Goal: Transaction & Acquisition: Purchase product/service

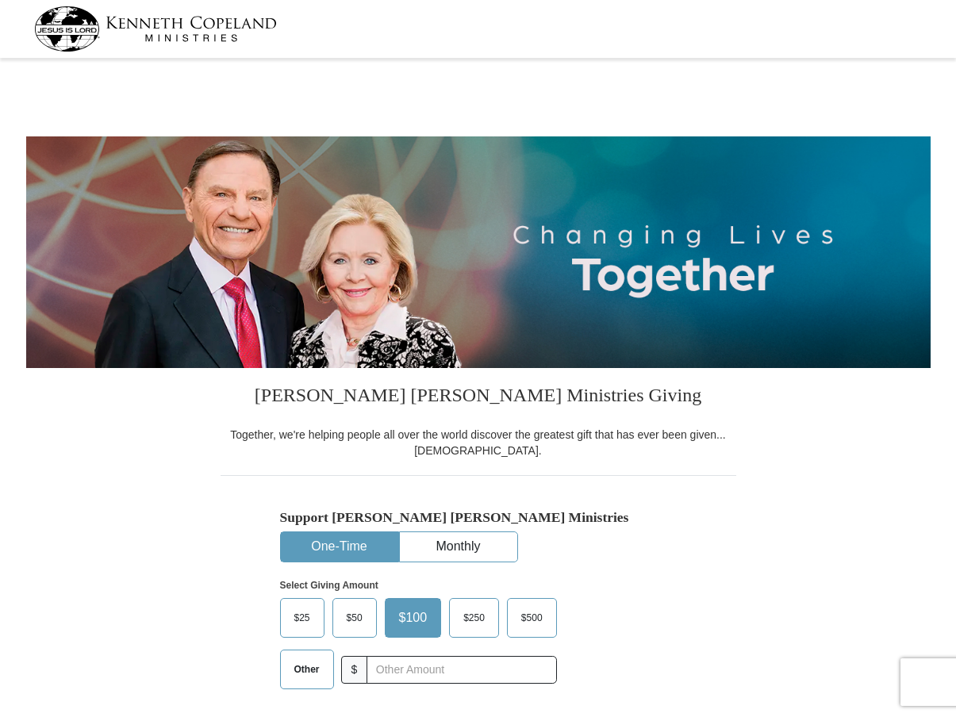
select select "MS"
click at [346, 551] on button "One-Time" at bounding box center [339, 546] width 117 height 29
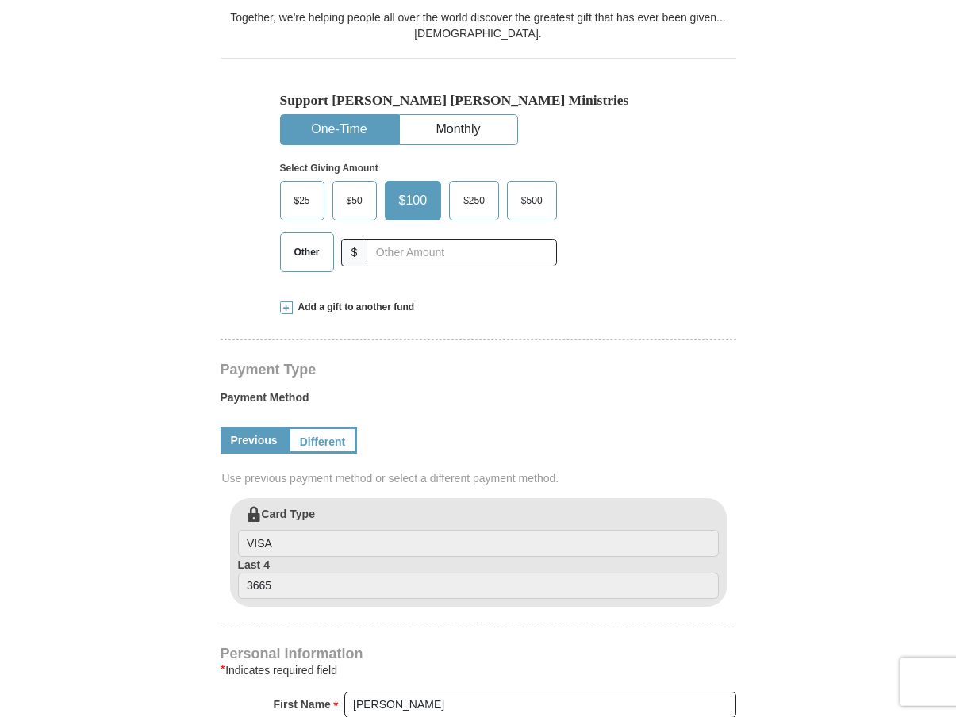
scroll to position [455, 0]
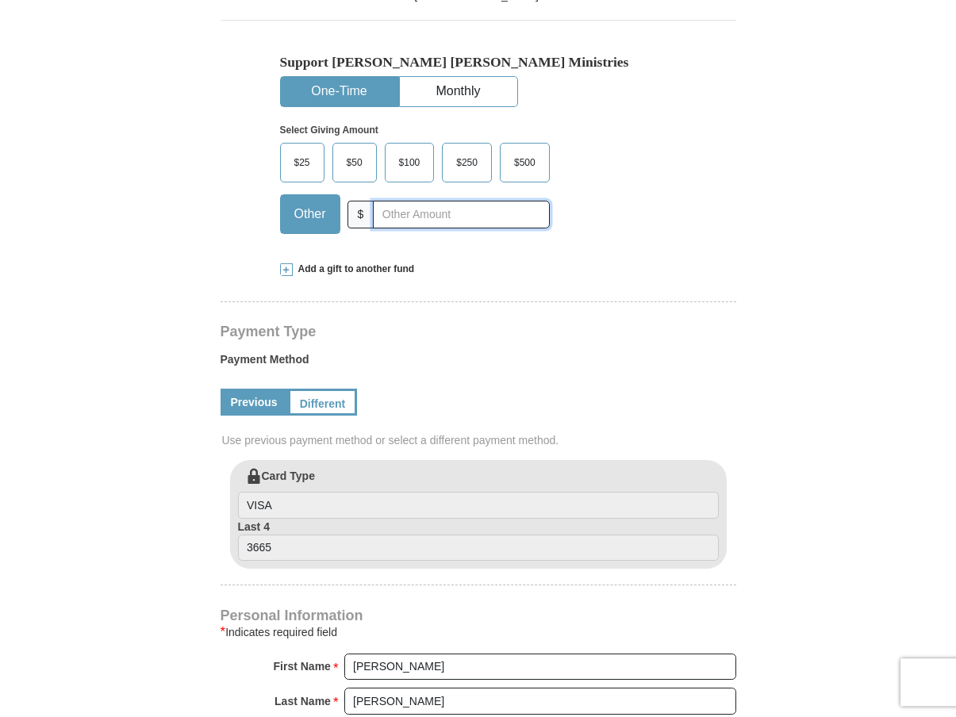
click at [386, 221] on input "text" at bounding box center [461, 215] width 176 height 28
type input "10"
click at [732, 277] on div "Kenneth Copeland Ministries Giving Together, we're helping people all over the …" at bounding box center [479, 615] width 516 height 1404
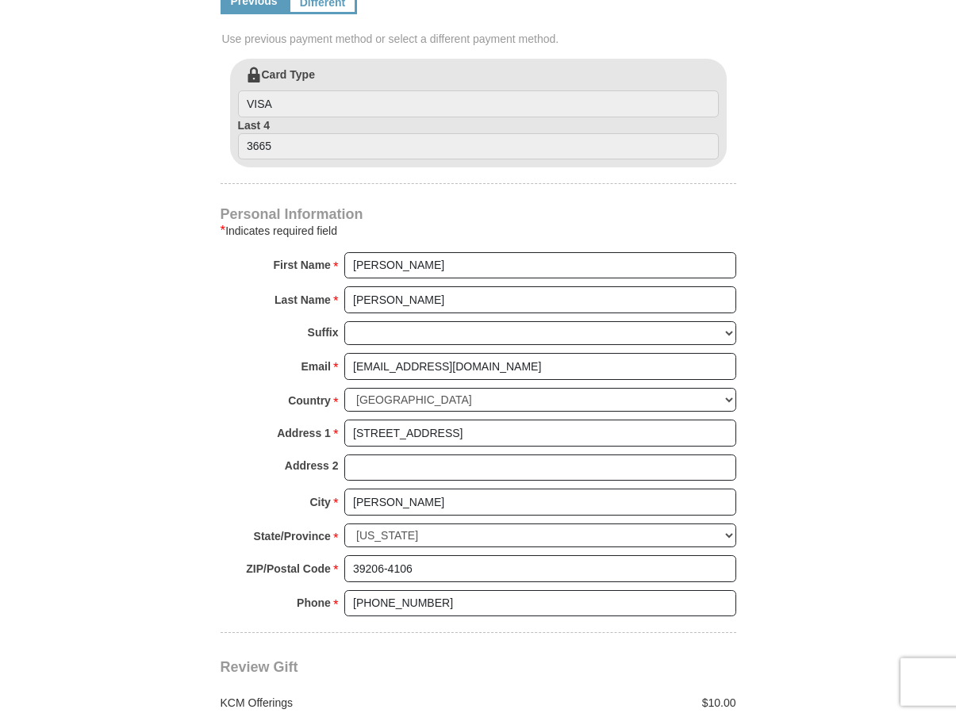
scroll to position [801, 0]
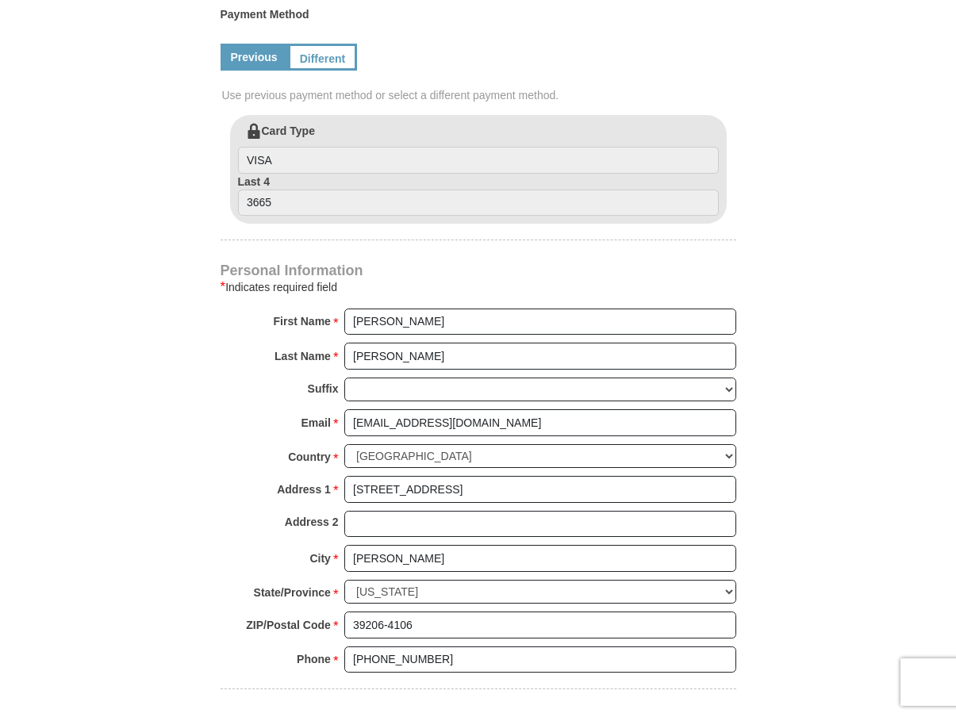
click at [250, 115] on icon at bounding box center [250, 127] width 24 height 24
click at [250, 147] on input "VISA" at bounding box center [478, 160] width 481 height 27
click at [272, 123] on label "Card Type VISA" at bounding box center [478, 148] width 481 height 51
click at [272, 147] on input "VISA" at bounding box center [478, 160] width 481 height 27
click at [255, 123] on label "Card Type VISA" at bounding box center [478, 148] width 481 height 51
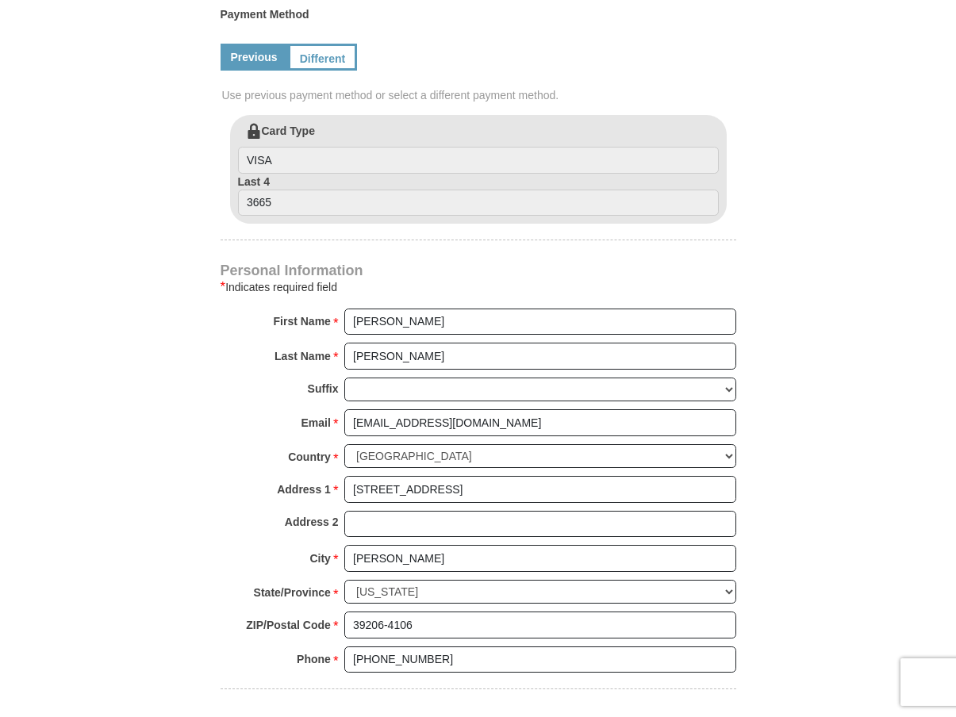
click at [255, 147] on input "VISA" at bounding box center [478, 160] width 481 height 27
click at [270, 44] on link "Previous" at bounding box center [254, 57] width 67 height 27
click at [344, 44] on link "Different" at bounding box center [321, 57] width 67 height 27
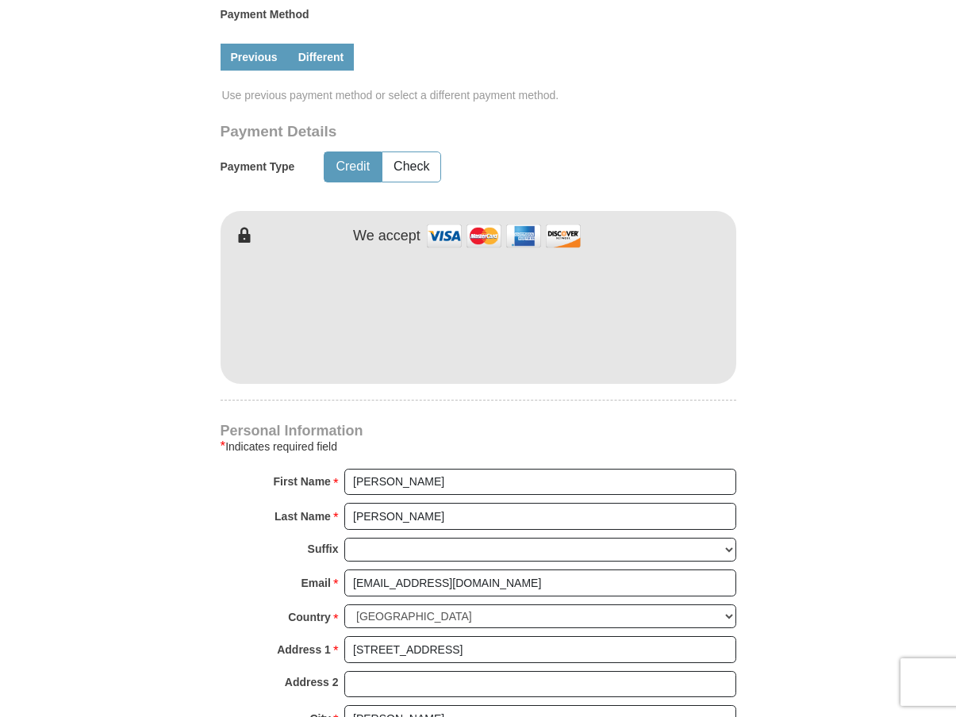
click at [256, 44] on link "Previous" at bounding box center [254, 57] width 67 height 27
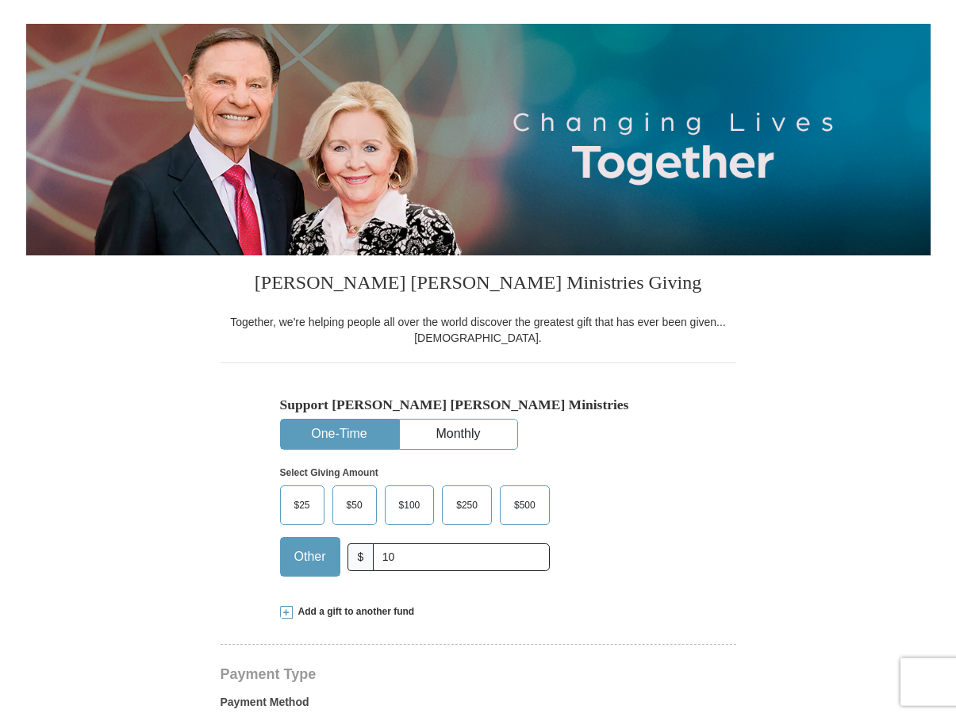
scroll to position [0, 0]
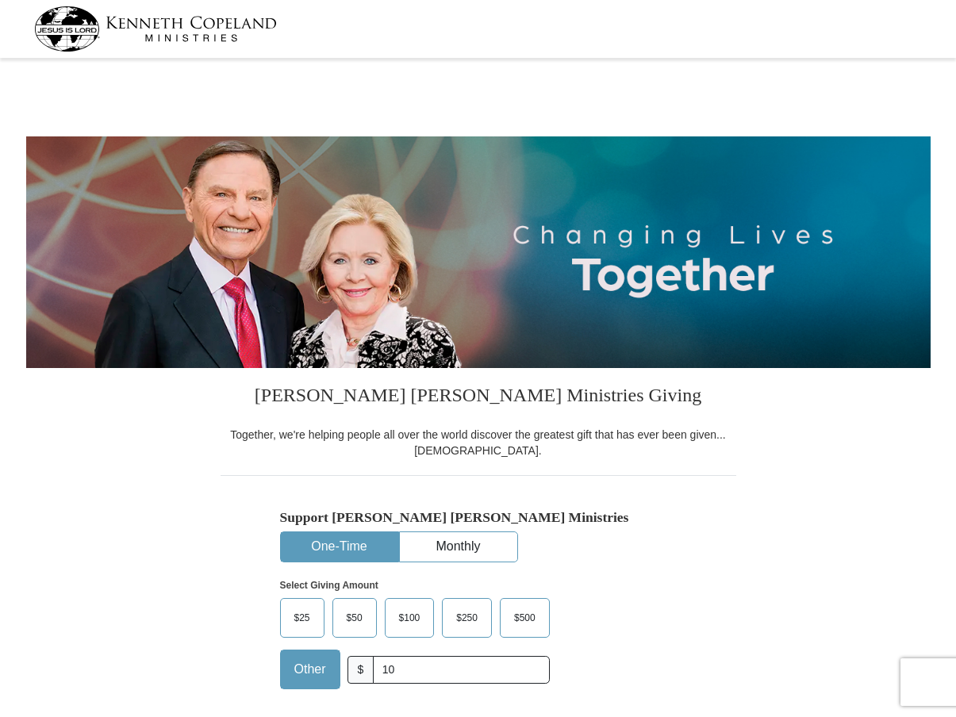
click at [91, 34] on img at bounding box center [155, 28] width 243 height 45
select select "MS"
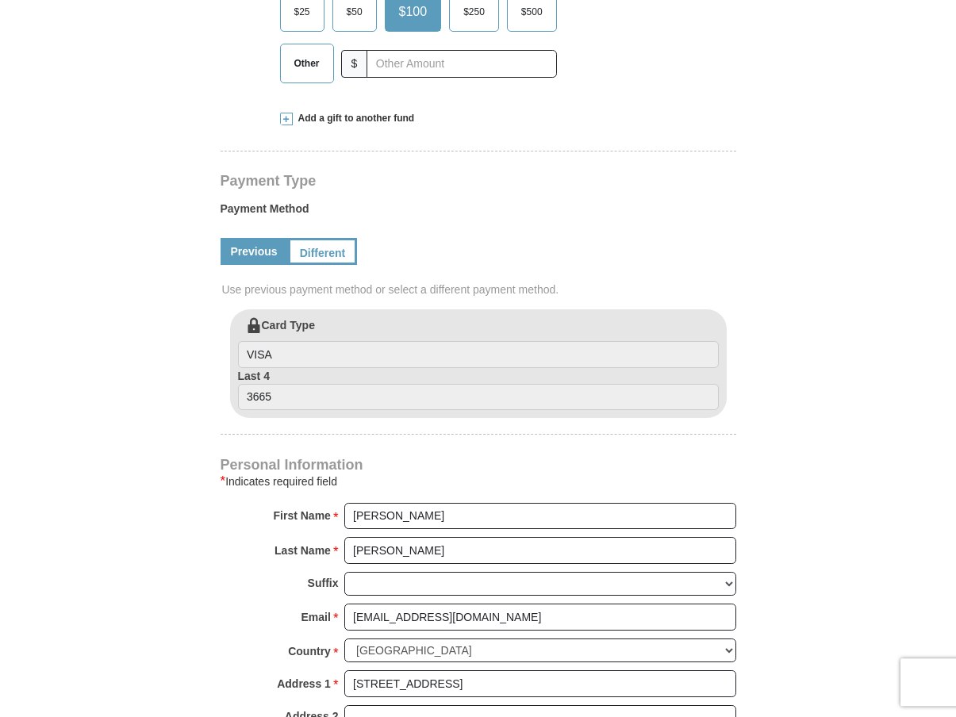
scroll to position [625, 0]
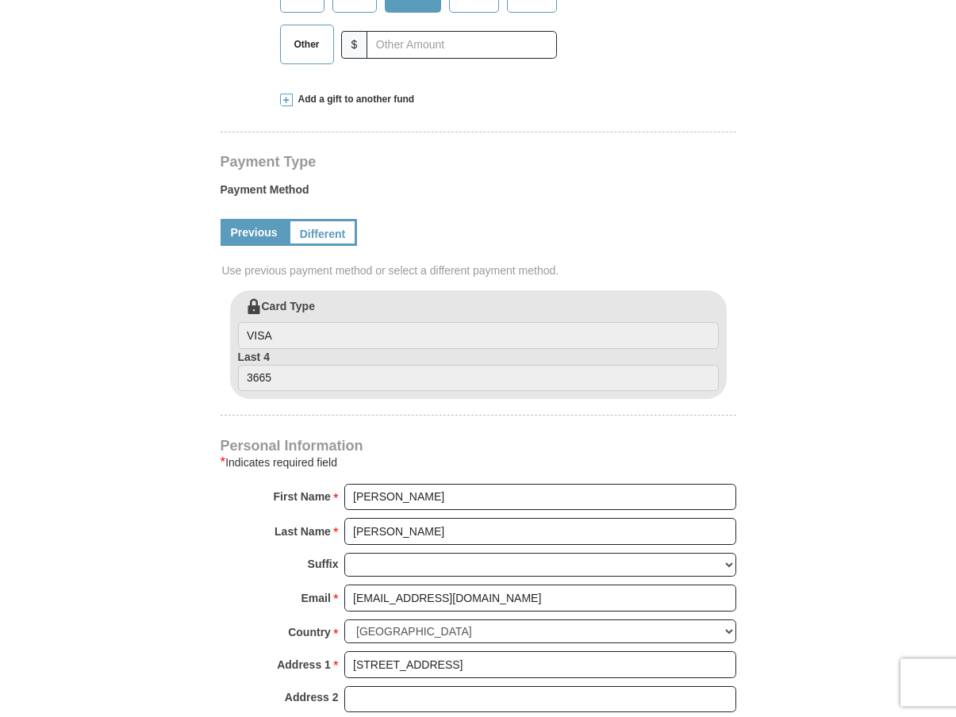
click at [253, 219] on link "Previous" at bounding box center [254, 232] width 67 height 27
click at [268, 298] on label "Card Type VISA" at bounding box center [478, 323] width 481 height 51
click at [268, 322] on input "VISA" at bounding box center [478, 335] width 481 height 27
click at [243, 290] on icon at bounding box center [250, 302] width 24 height 24
click at [243, 322] on input "VISA" at bounding box center [478, 335] width 481 height 27
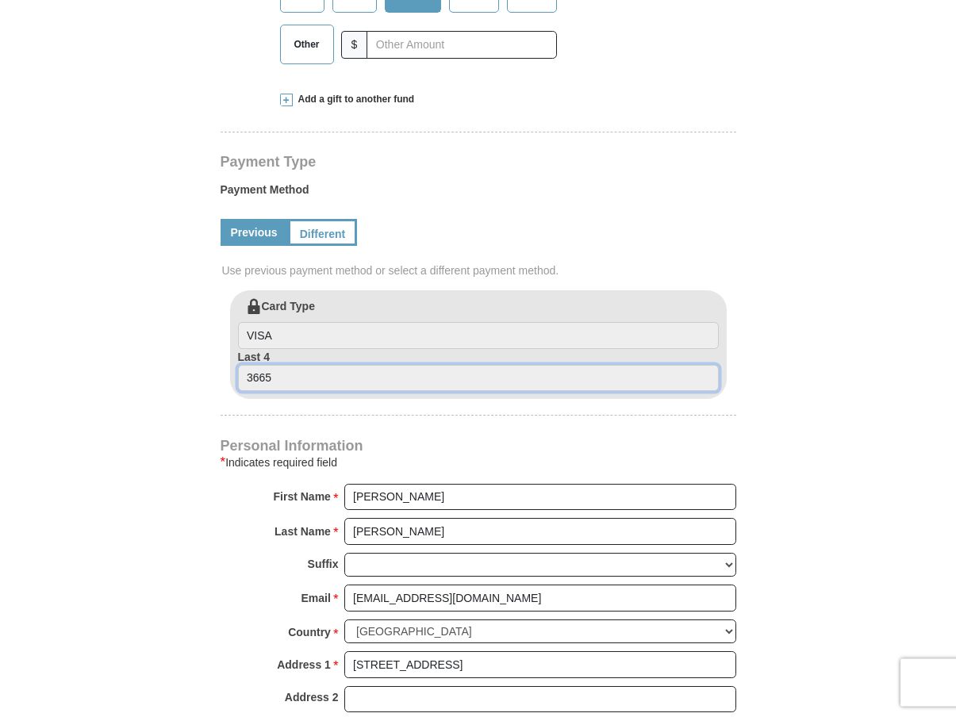
click at [313, 365] on input "3665" at bounding box center [478, 378] width 481 height 27
click at [246, 290] on icon at bounding box center [250, 302] width 24 height 24
click at [246, 322] on input "VISA" at bounding box center [478, 335] width 481 height 27
click at [805, 218] on form "Kenneth Copeland Ministries Giving Together, we're helping people all over the …" at bounding box center [478, 292] width 904 height 1709
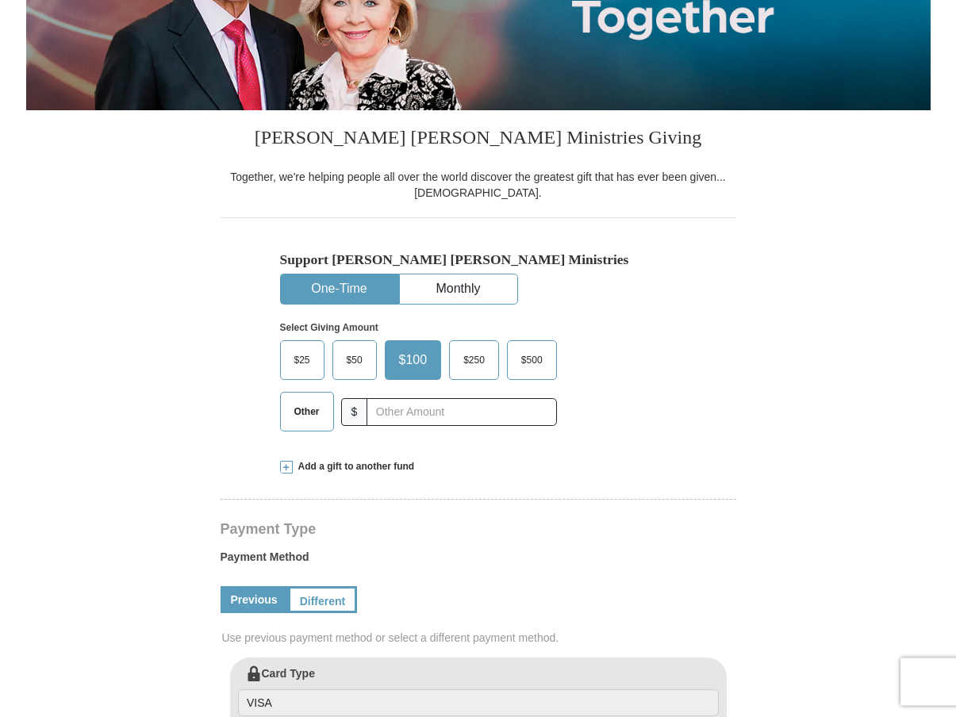
scroll to position [138, 0]
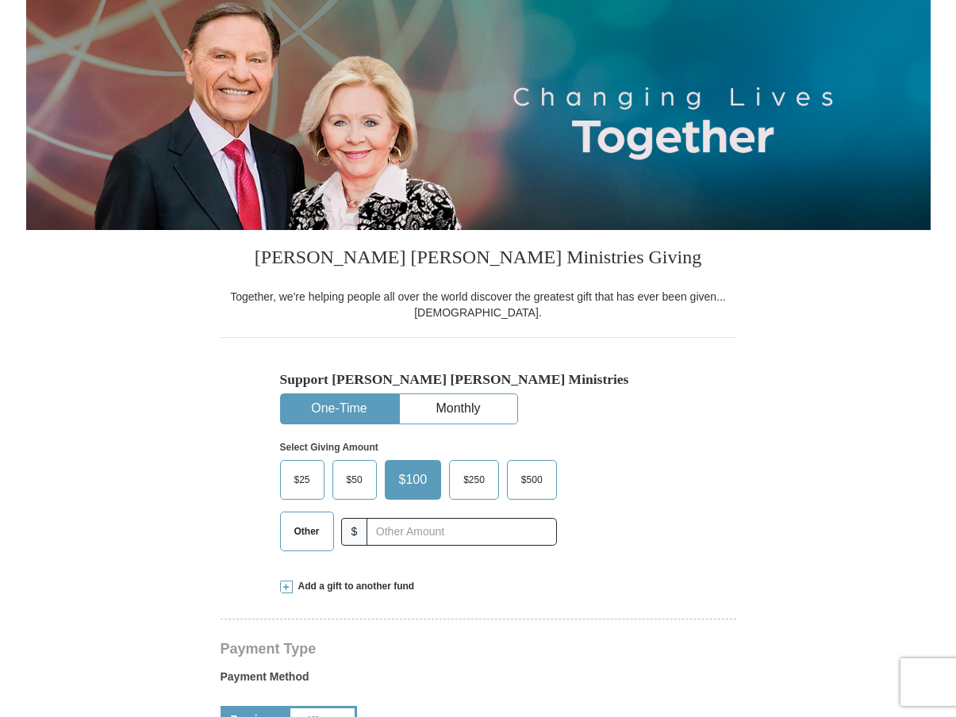
click at [292, 533] on span "Other" at bounding box center [306, 532] width 41 height 24
click at [0, 0] on input "Other" at bounding box center [0, 0] width 0 height 0
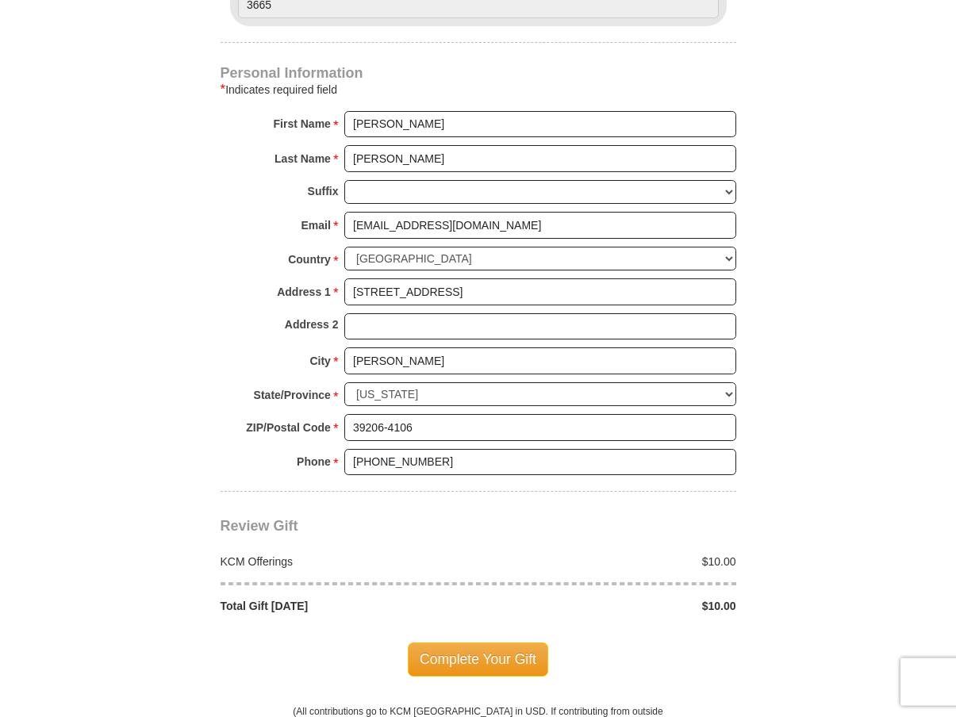
scroll to position [1240, 0]
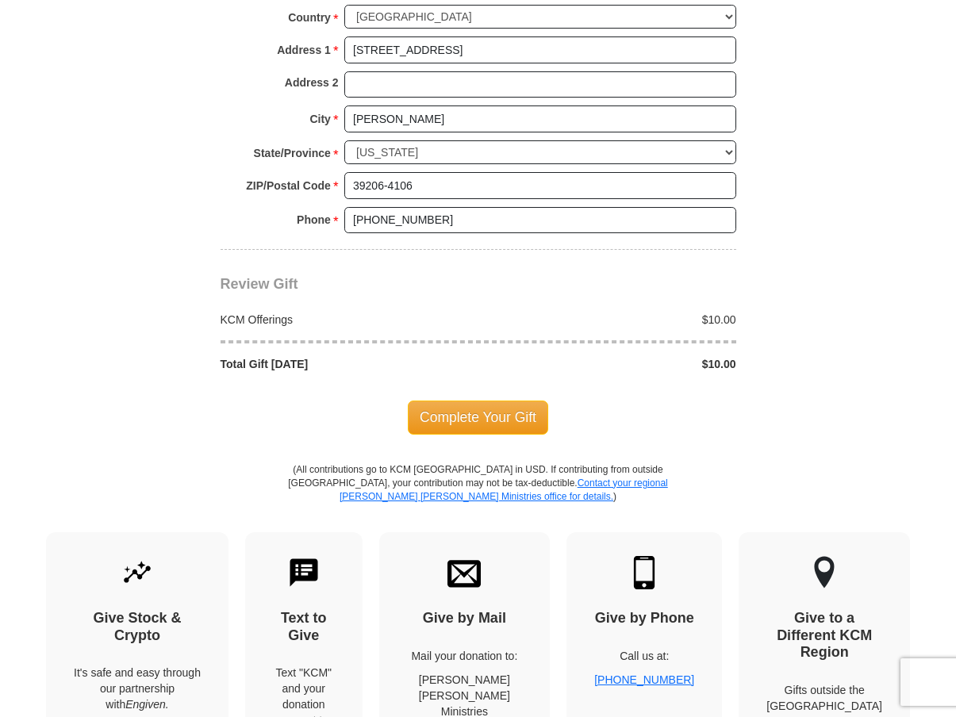
type input "10"
drag, startPoint x: 966, startPoint y: 115, endPoint x: 937, endPoint y: 426, distance: 312.4
click at [937, 420] on body "Kenneth Copeland Ministries Giving Together, we're helping people all over the …" at bounding box center [478, 161] width 956 height 2802
click at [935, 427] on body "Kenneth Copeland Ministries Giving Together, we're helping people all over the …" at bounding box center [478, 161] width 956 height 2802
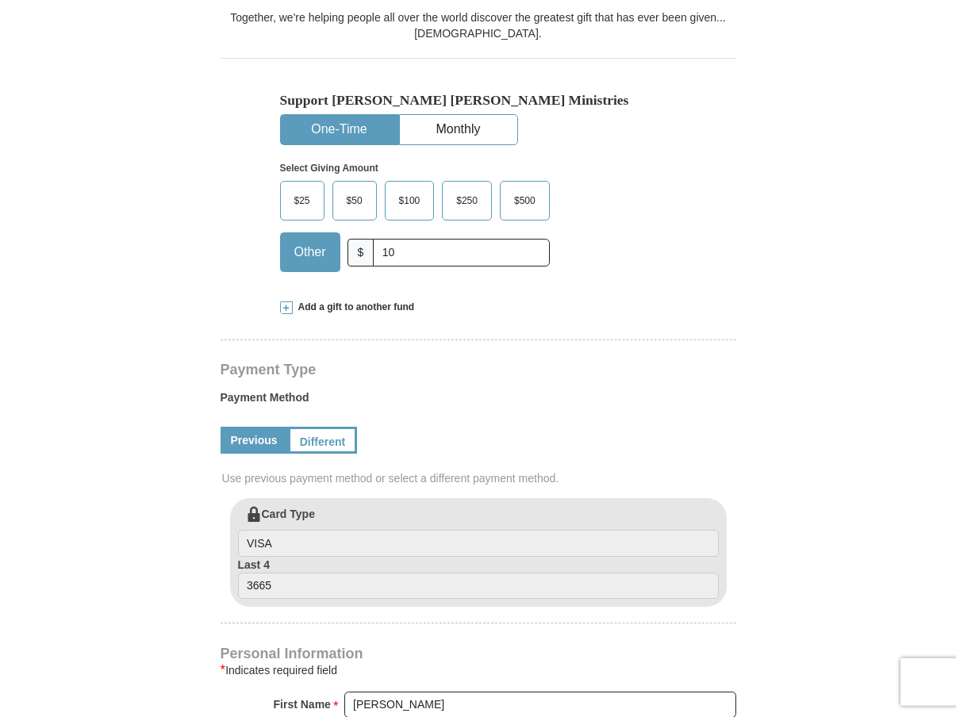
scroll to position [414, 0]
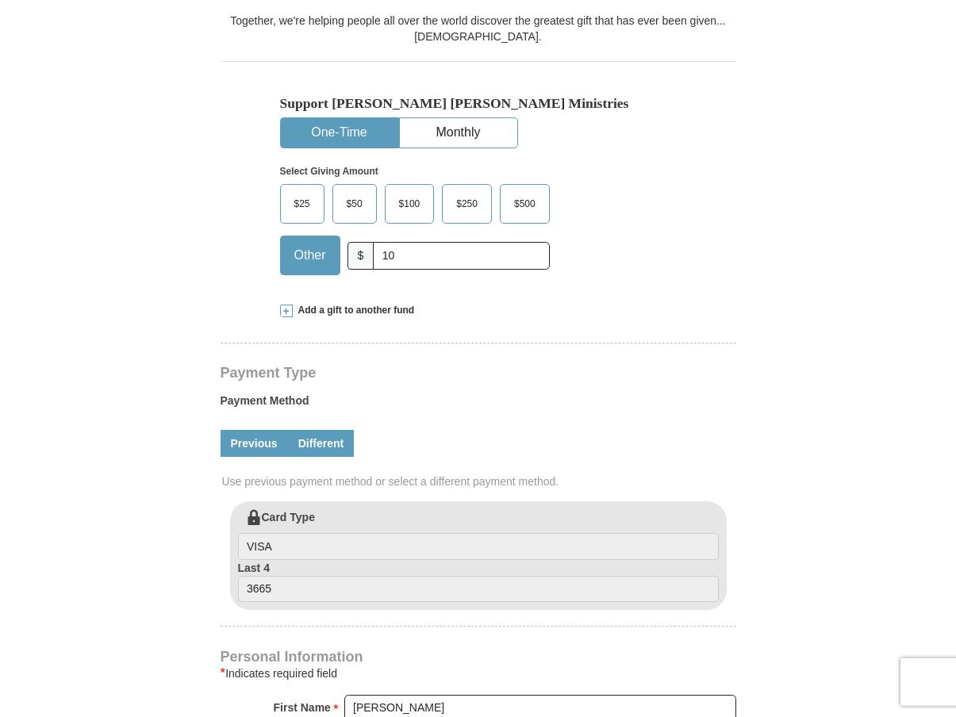
click at [333, 430] on link "Different" at bounding box center [321, 443] width 67 height 27
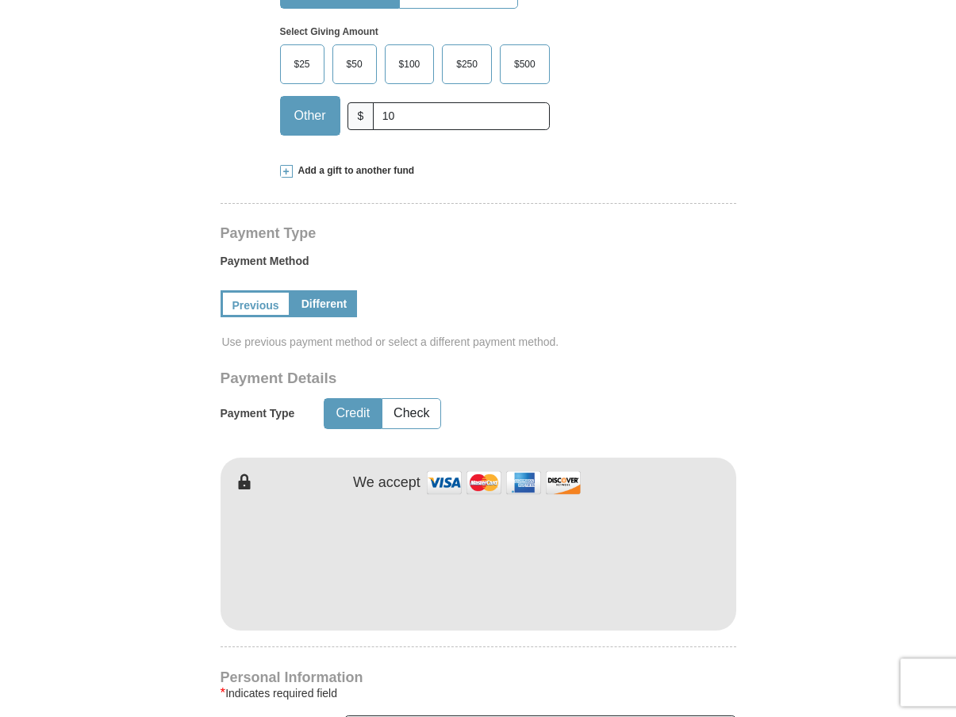
scroll to position [477, 0]
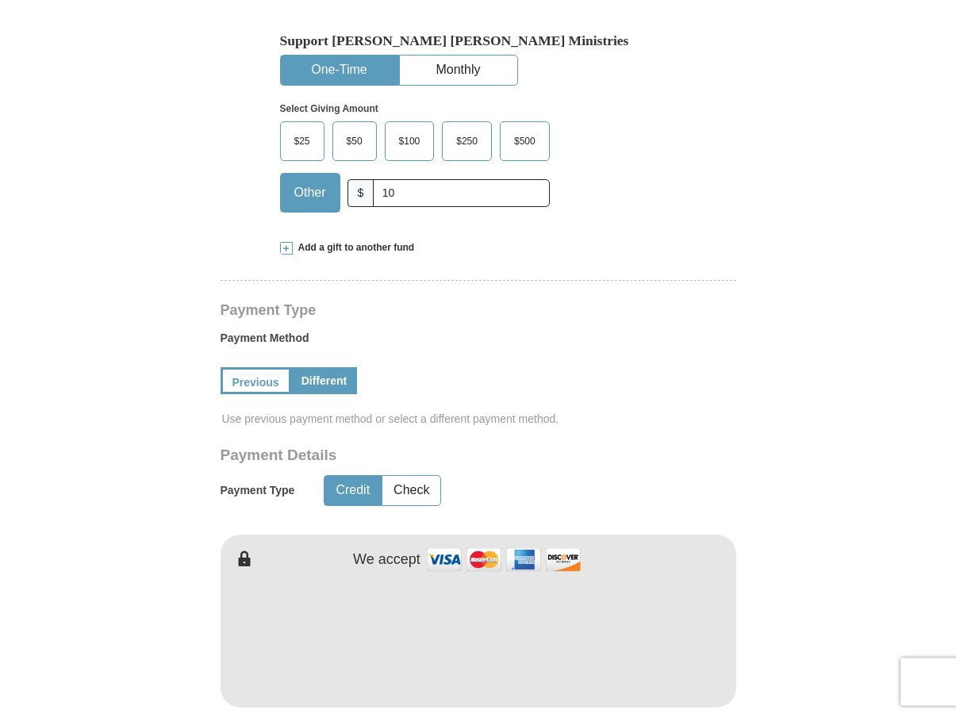
click at [337, 68] on button "One-Time" at bounding box center [339, 70] width 117 height 29
click at [345, 476] on button "Credit" at bounding box center [353, 490] width 56 height 29
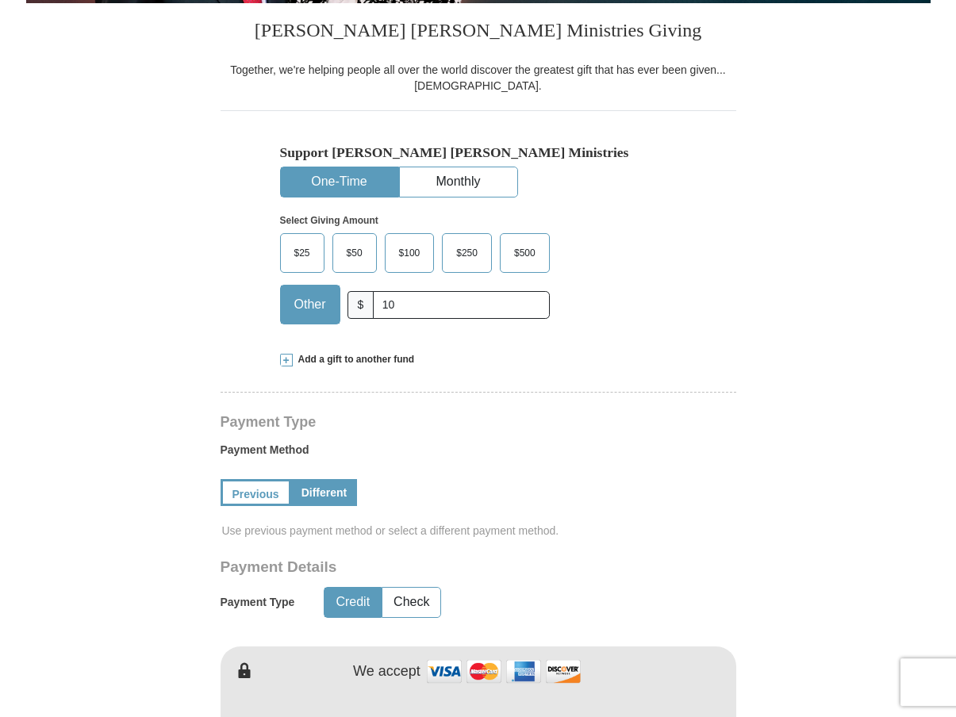
scroll to position [262, 0]
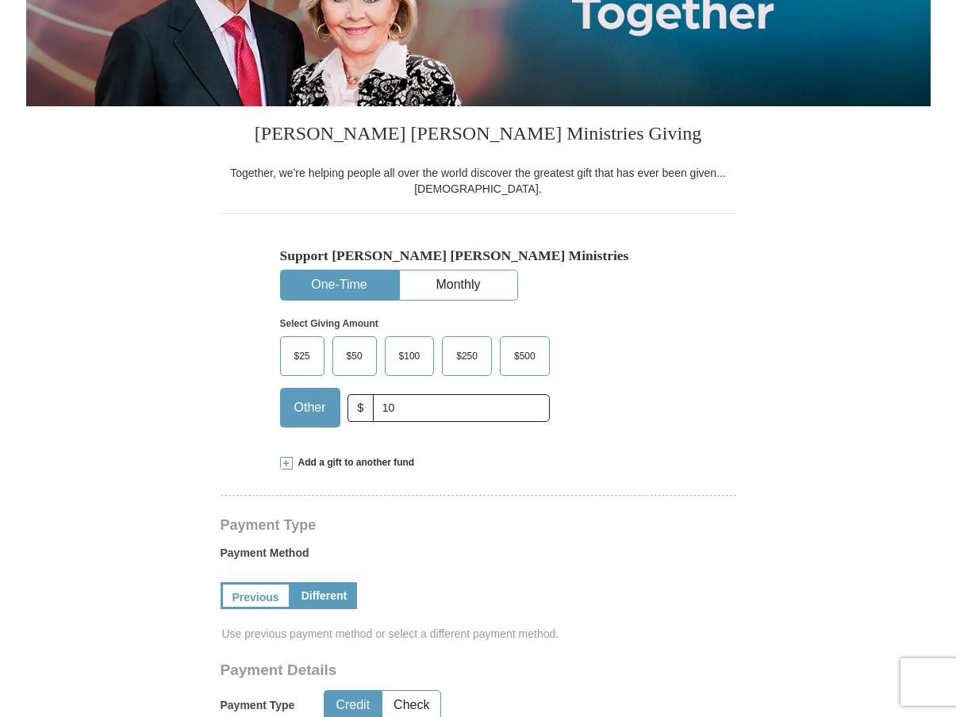
click at [335, 582] on link "Different" at bounding box center [324, 595] width 67 height 27
click at [328, 286] on button "One-Time" at bounding box center [339, 285] width 117 height 29
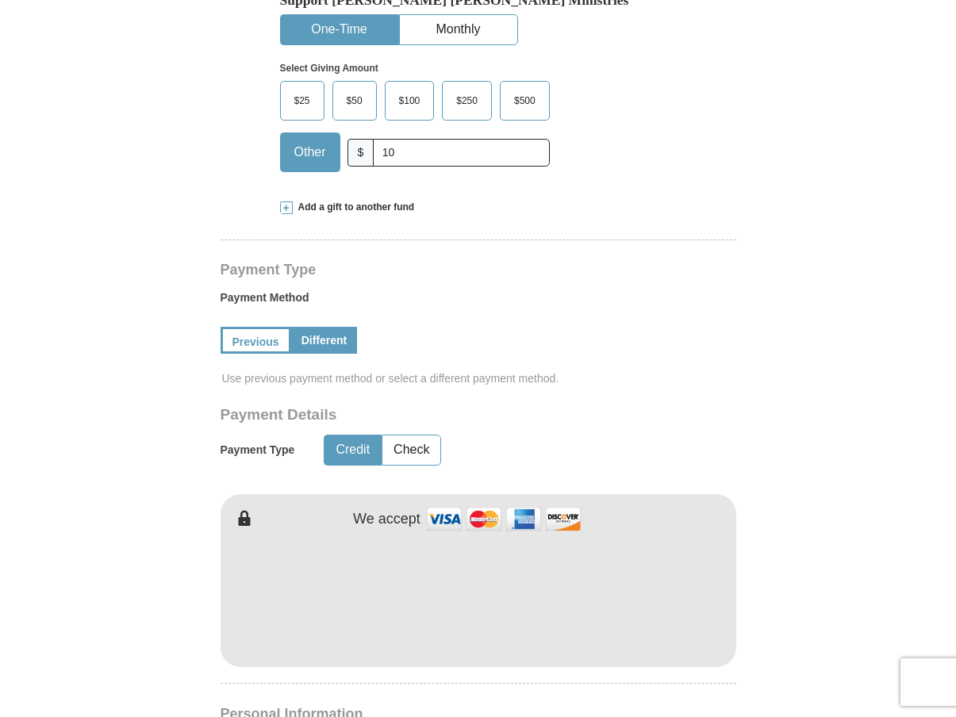
scroll to position [567, 0]
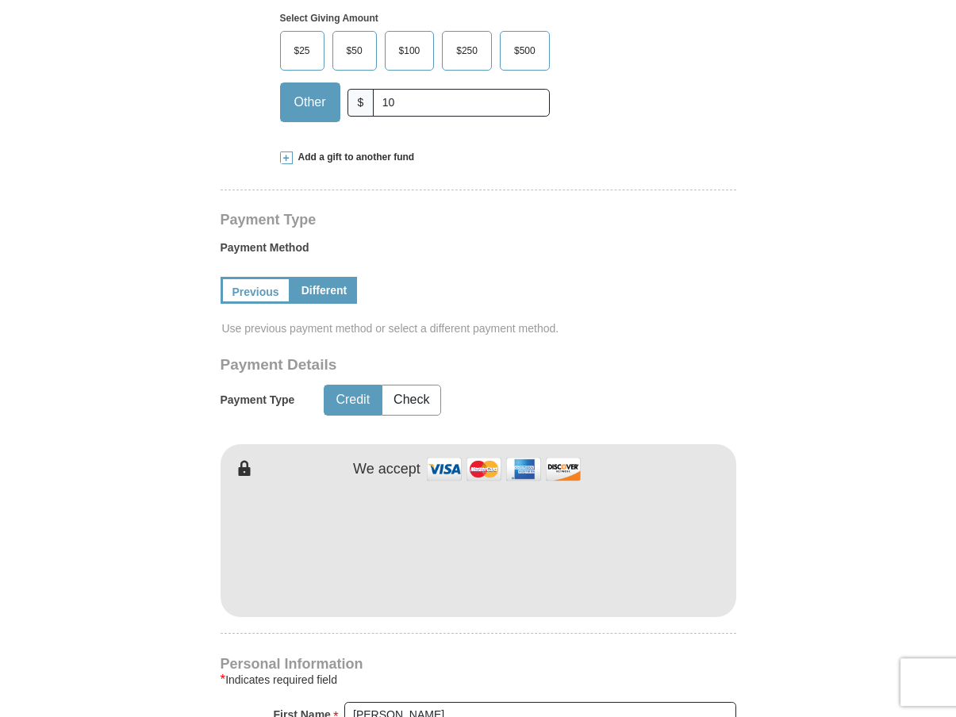
drag, startPoint x: 960, startPoint y: 166, endPoint x: 953, endPoint y: 215, distance: 49.7
click at [843, 205] on form "Kenneth Copeland Ministries Giving Together, we're helping people all over the …" at bounding box center [478, 430] width 904 height 1869
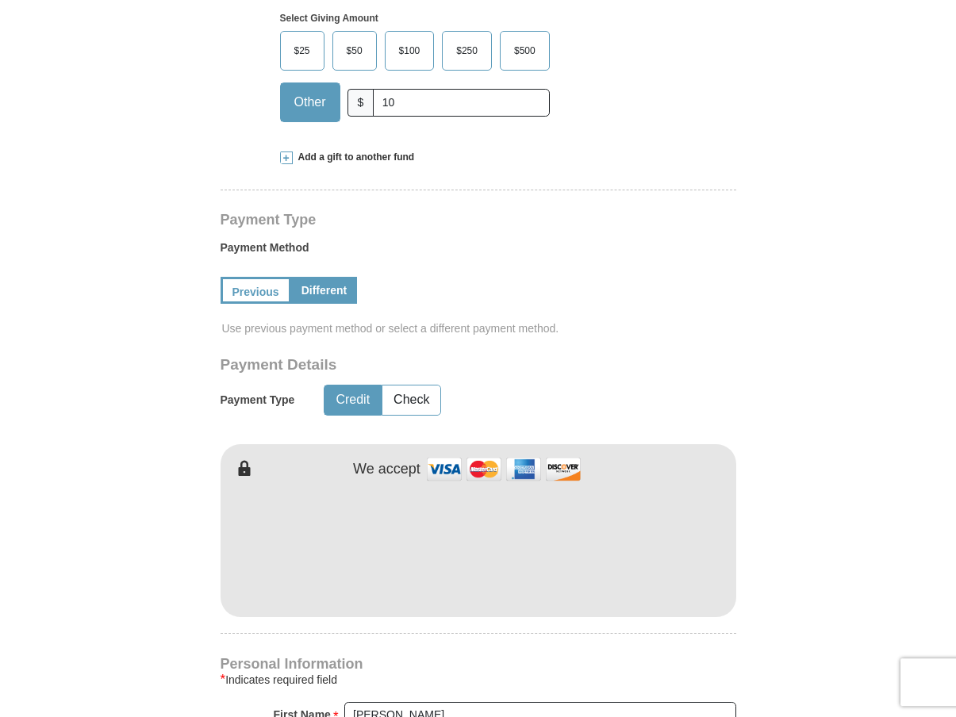
click at [348, 277] on link "Different" at bounding box center [324, 290] width 67 height 27
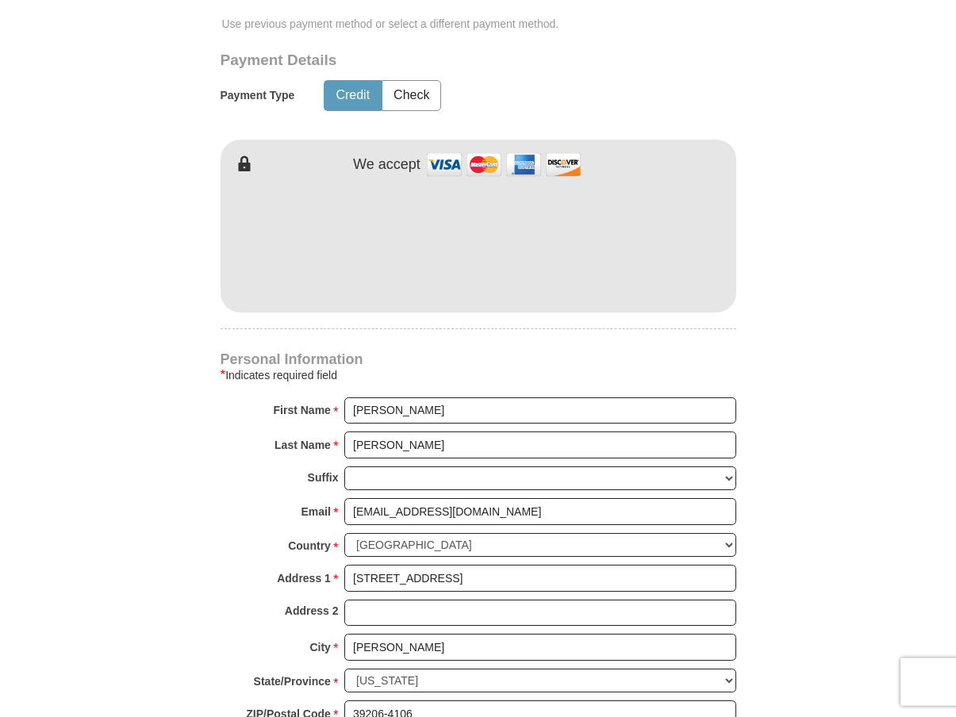
scroll to position [876, 0]
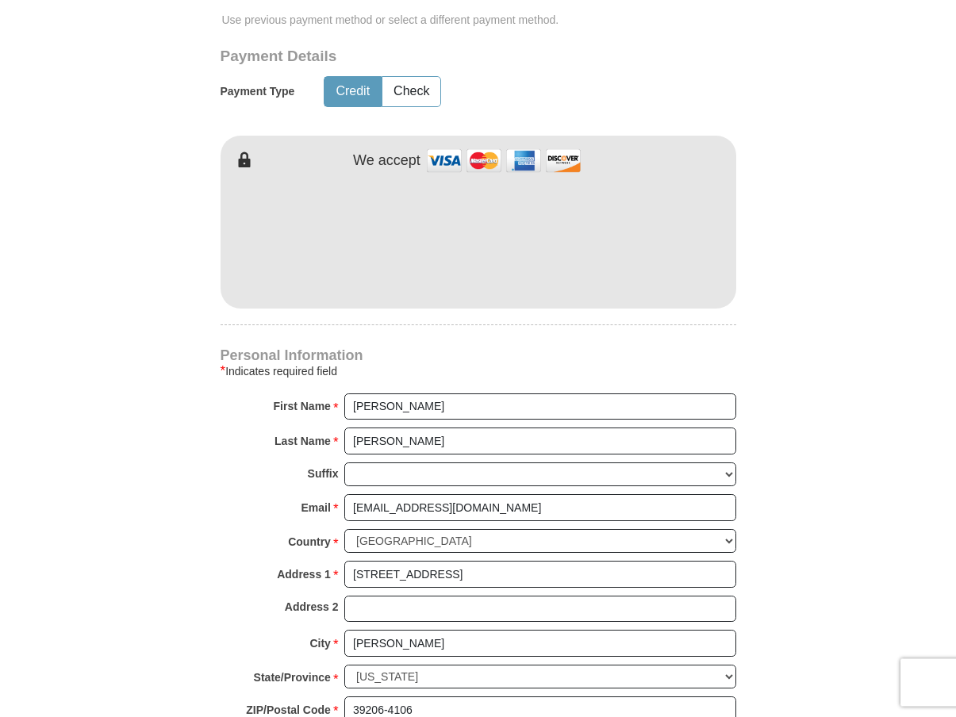
click at [955, 370] on body "Kenneth Copeland Ministries Giving Together, we're helping people all over the …" at bounding box center [478, 605] width 956 height 2963
drag, startPoint x: 962, startPoint y: 201, endPoint x: 920, endPoint y: 374, distance: 178.8
click at [927, 370] on body "Kenneth Copeland Ministries Giving Together, we're helping people all over the …" at bounding box center [478, 605] width 956 height 2963
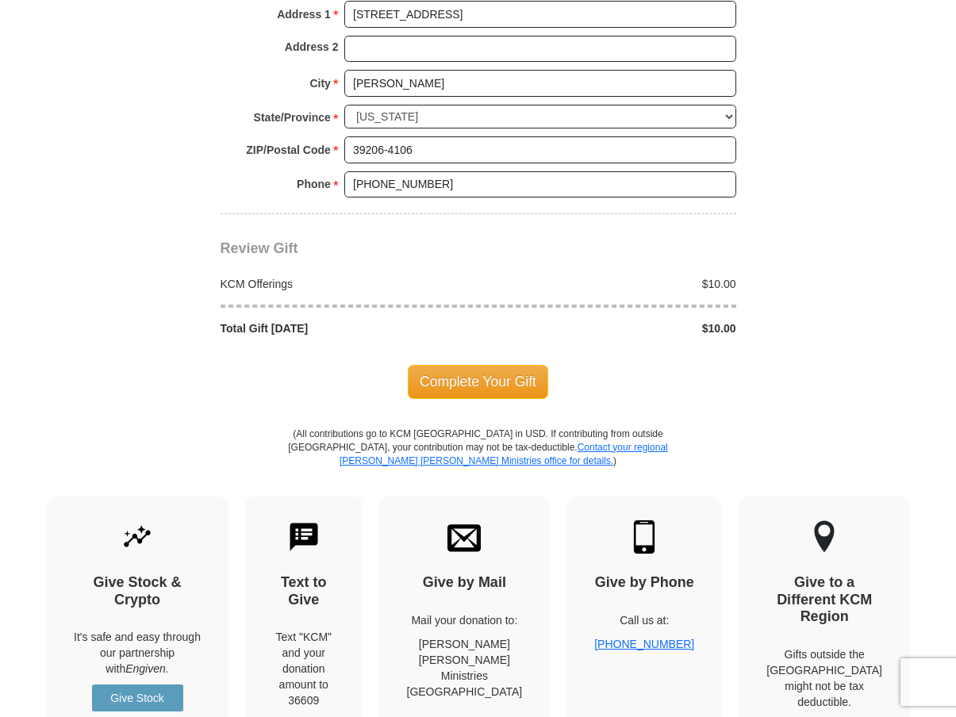
scroll to position [1456, 0]
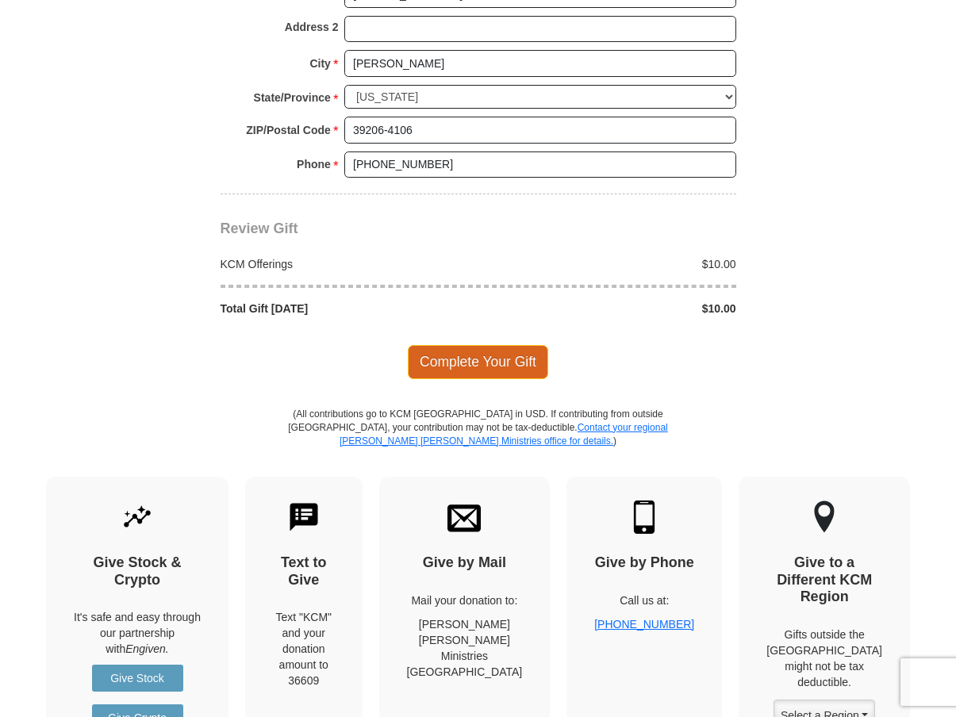
click at [470, 345] on span "Complete Your Gift" at bounding box center [478, 361] width 140 height 33
